Goal: Task Accomplishment & Management: Use online tool/utility

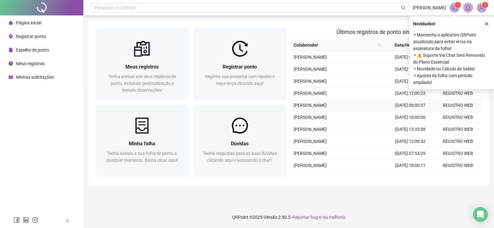
click at [367, 107] on td "[PERSON_NAME]" at bounding box center [338, 105] width 95 height 12
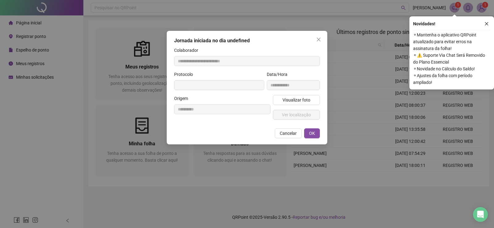
type input "**********"
drag, startPoint x: 319, startPoint y: 39, endPoint x: 321, endPoint y: 41, distance: 3.3
click at [319, 40] on icon "close" at bounding box center [318, 39] width 5 height 5
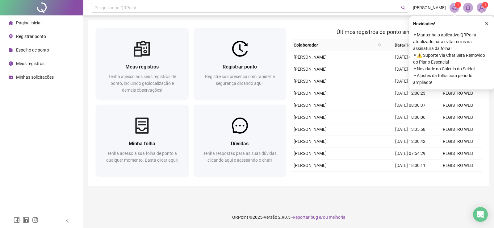
drag, startPoint x: 488, startPoint y: 23, endPoint x: 483, endPoint y: 29, distance: 7.7
click at [488, 23] on icon "close" at bounding box center [486, 24] width 4 height 4
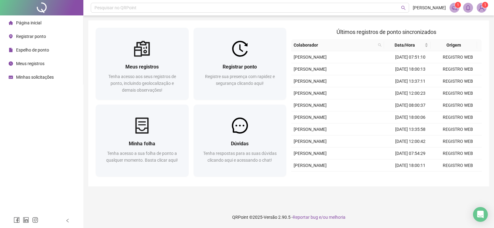
click at [25, 37] on span "Registrar ponto" at bounding box center [31, 36] width 30 height 5
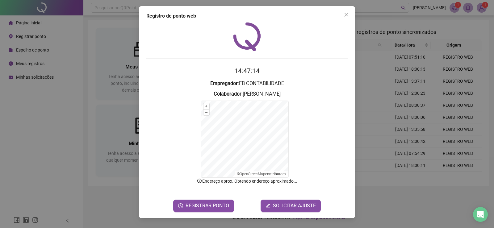
click at [352, 16] on div "Registro de ponto web 14:47:14 Empregador : FB CONTABILIDADE Colaborador : Juci…" at bounding box center [247, 112] width 216 height 212
click at [346, 10] on button "Close" at bounding box center [346, 15] width 10 height 10
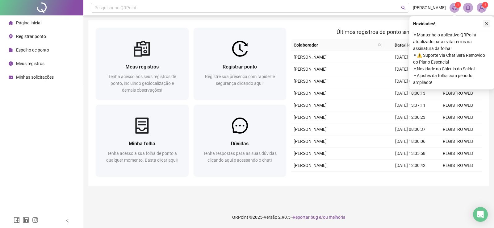
click at [484, 23] on button "button" at bounding box center [486, 23] width 7 height 7
